Goal: Navigation & Orientation: Go to known website

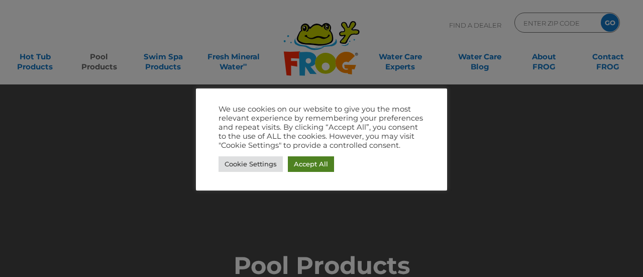
click at [311, 162] on link "Accept All" at bounding box center [311, 164] width 46 height 16
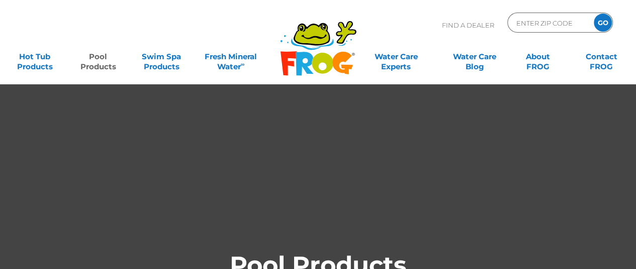
drag, startPoint x: 313, startPoint y: 53, endPoint x: 263, endPoint y: 152, distance: 111.4
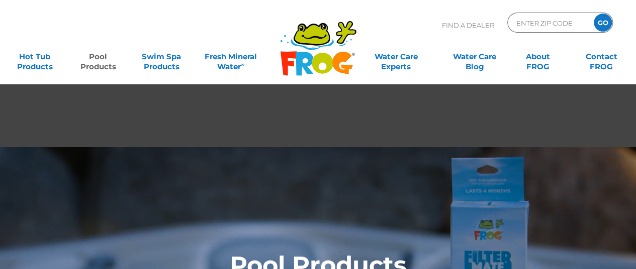
drag, startPoint x: 321, startPoint y: 57, endPoint x: 312, endPoint y: 36, distance: 22.8
click at [312, 36] on icon at bounding box center [313, 37] width 25 height 5
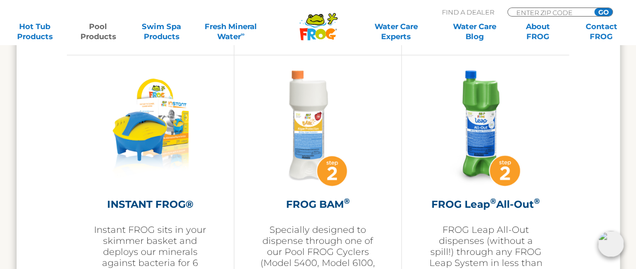
scroll to position [2591, 0]
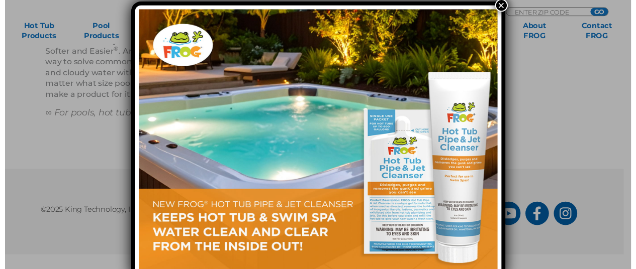
scroll to position [1438, 0]
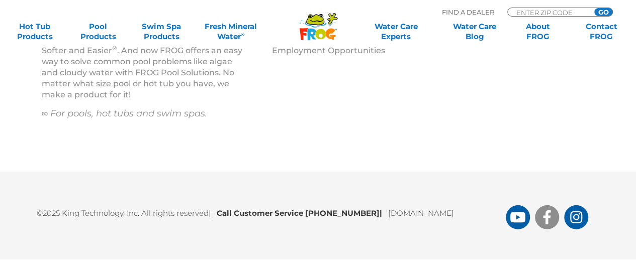
click at [547, 215] on icon "FROG Products Facebook Page" at bounding box center [547, 218] width 8 height 14
click at [575, 216] on icon "FROG Products Instagram Page" at bounding box center [576, 218] width 13 height 14
click at [518, 213] on icon "FROG Products You Tube Page" at bounding box center [517, 217] width 15 height 11
